Goal: Transaction & Acquisition: Obtain resource

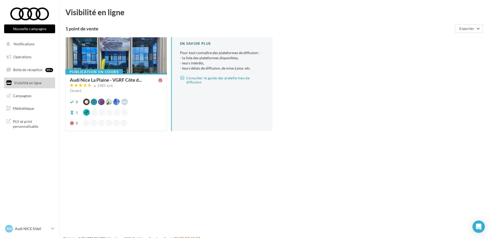
click at [242, 126] on div "En savoir plus Pour tout connaître des plateformes de diffusion : - la liste de…" at bounding box center [221, 84] width 101 height 94
click at [324, 124] on div "Publication en cours Audi Nice La Plaine - VGRF Côte d... 1485 avis Ouvert 8 Wa…" at bounding box center [276, 88] width 422 height 102
click at [105, 180] on div "Nouvelle campagne Nouvelle campagne Notifications Opérations Boîte de réception…" at bounding box center [245, 127] width 490 height 238
click at [221, 156] on div "Nouvelle campagne Nouvelle campagne Notifications Opérations Boîte de réception…" at bounding box center [245, 127] width 490 height 238
click at [302, 146] on div "Nouvelle campagne Nouvelle campagne Notifications Opérations Boîte de réception…" at bounding box center [245, 127] width 490 height 238
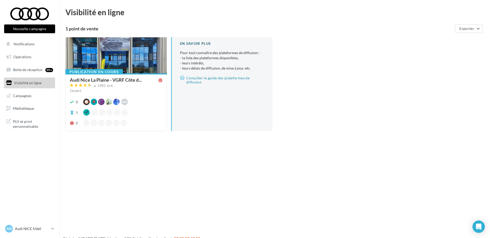
click at [141, 156] on div "Nouvelle campagne Nouvelle campagne Notifications Opérations Boîte de réception…" at bounding box center [245, 127] width 490 height 238
click at [116, 151] on div "Nouvelle campagne Nouvelle campagne Notifications Opérations Boîte de réception…" at bounding box center [245, 127] width 490 height 238
click at [26, 98] on link "Campagnes" at bounding box center [29, 95] width 53 height 11
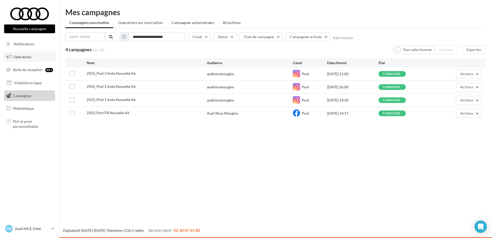
click at [27, 58] on span "Opérations" at bounding box center [22, 57] width 18 height 4
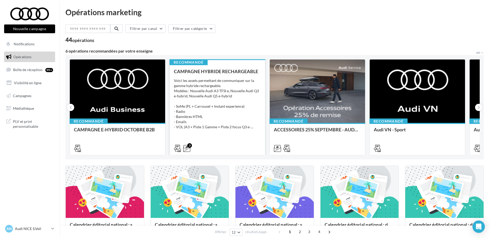
click at [219, 127] on div "Voici les assets permettant de communiquer sur la gamme hybride rechargeable. M…" at bounding box center [217, 104] width 87 height 52
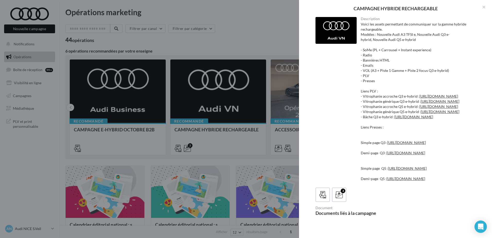
click at [221, 98] on div at bounding box center [246, 119] width 492 height 238
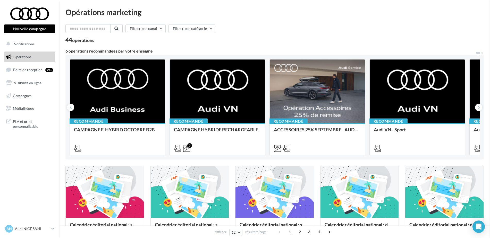
click at [0, 0] on div "Voici les assets permettant de communiquer sur la gamme hybride rechargeable. M…" at bounding box center [0, 0] width 0 height 0
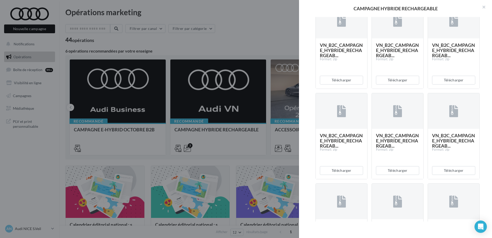
scroll to position [232, 0]
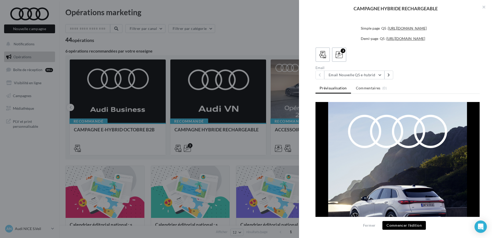
scroll to position [0, 0]
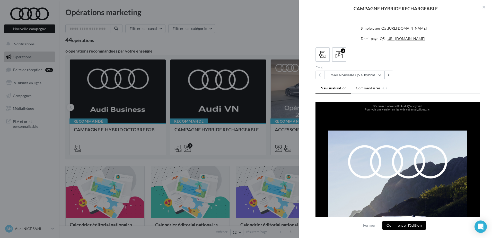
drag, startPoint x: 399, startPoint y: 153, endPoint x: 368, endPoint y: 159, distance: 31.9
click at [368, 159] on img at bounding box center [398, 225] width 164 height 218
click at [388, 73] on button at bounding box center [389, 75] width 9 height 9
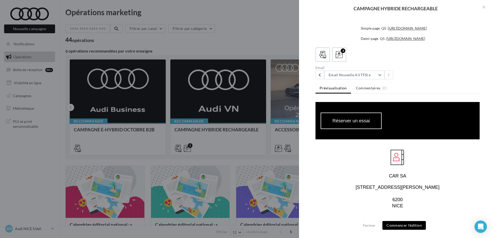
scroll to position [464, 0]
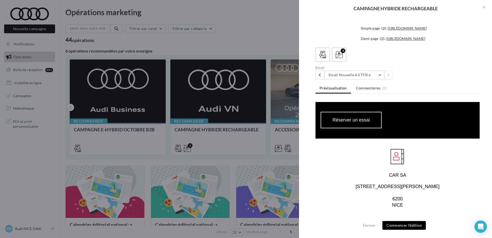
click at [404, 226] on button "Commencer l'édition" at bounding box center [405, 225] width 44 height 9
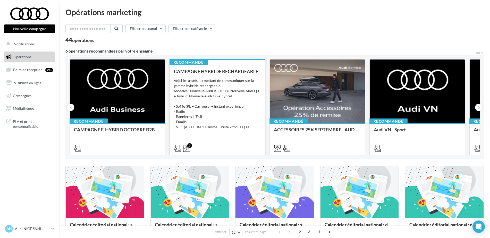
click at [193, 149] on div "3" at bounding box center [217, 148] width 87 height 6
click at [240, 142] on div "3" at bounding box center [217, 148] width 95 height 14
click at [222, 116] on div "Voici les assets permettant de communiquer sur la gamme hybride rechargeable. M…" at bounding box center [217, 104] width 87 height 52
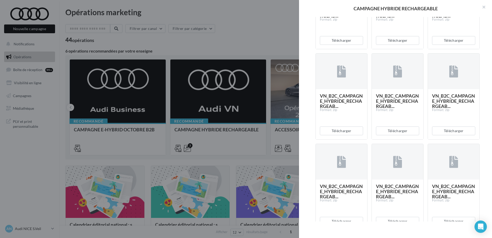
scroll to position [258, 0]
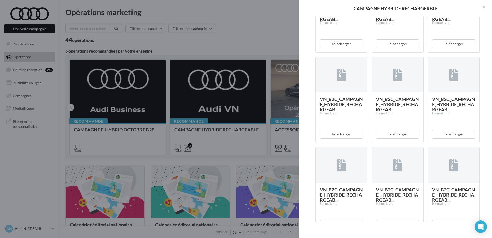
scroll to position [309, 0]
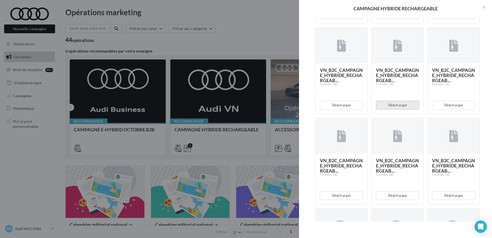
click at [394, 109] on button "Télécharger" at bounding box center [397, 105] width 43 height 9
click at [399, 109] on button "Télécharger" at bounding box center [397, 105] width 43 height 9
click at [340, 109] on button "Télécharger" at bounding box center [341, 105] width 43 height 9
click at [488, 31] on div "Description Voici les assets permettant de communiquer sur la gamme hybride rec…" at bounding box center [397, 119] width 197 height 205
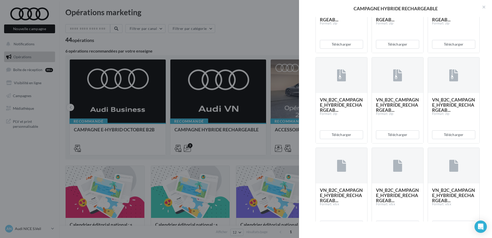
scroll to position [361, 0]
